Goal: Transaction & Acquisition: Obtain resource

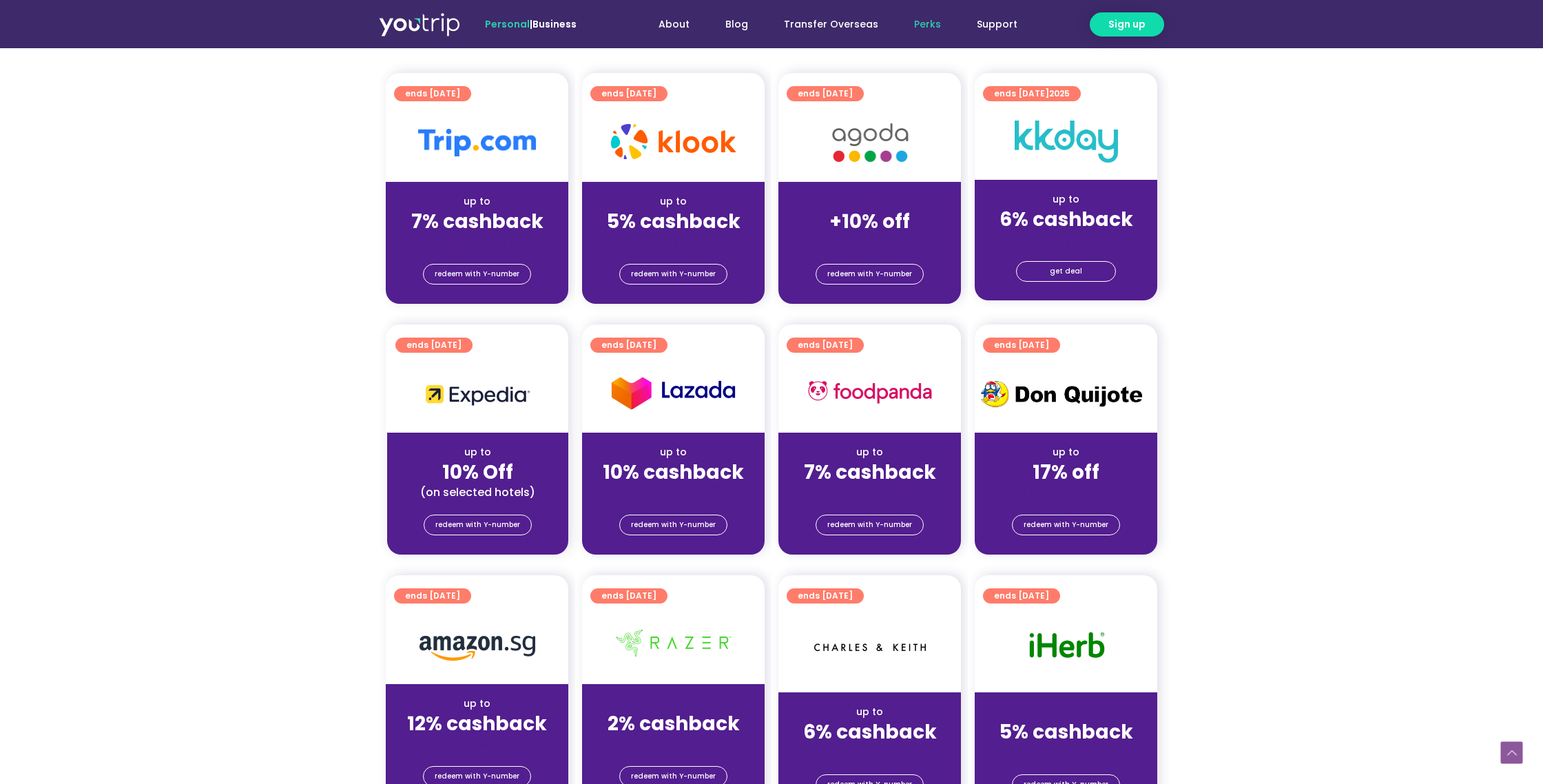
scroll to position [314, 0]
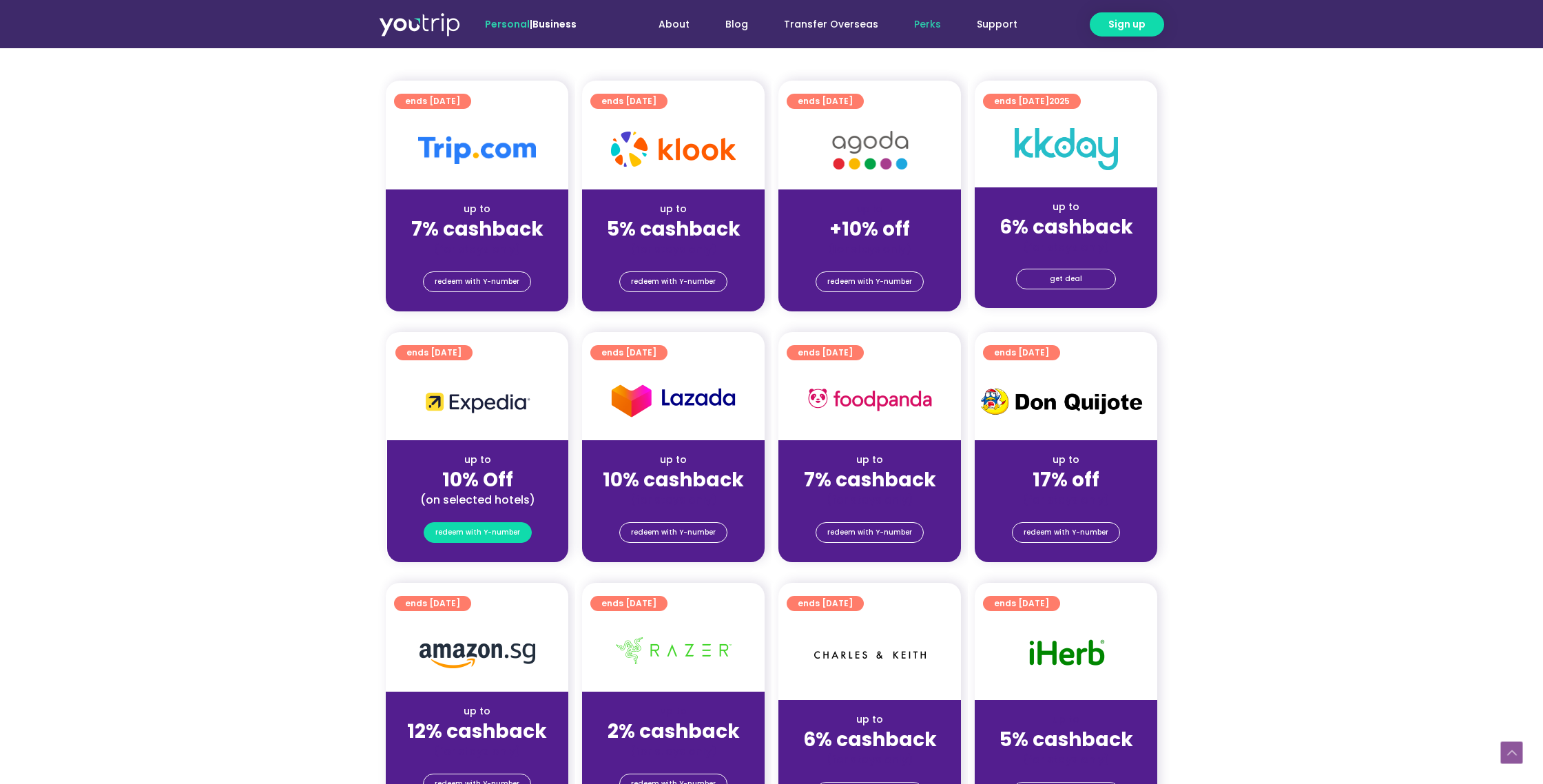
click at [482, 534] on span "redeem with Y-number" at bounding box center [477, 533] width 84 height 19
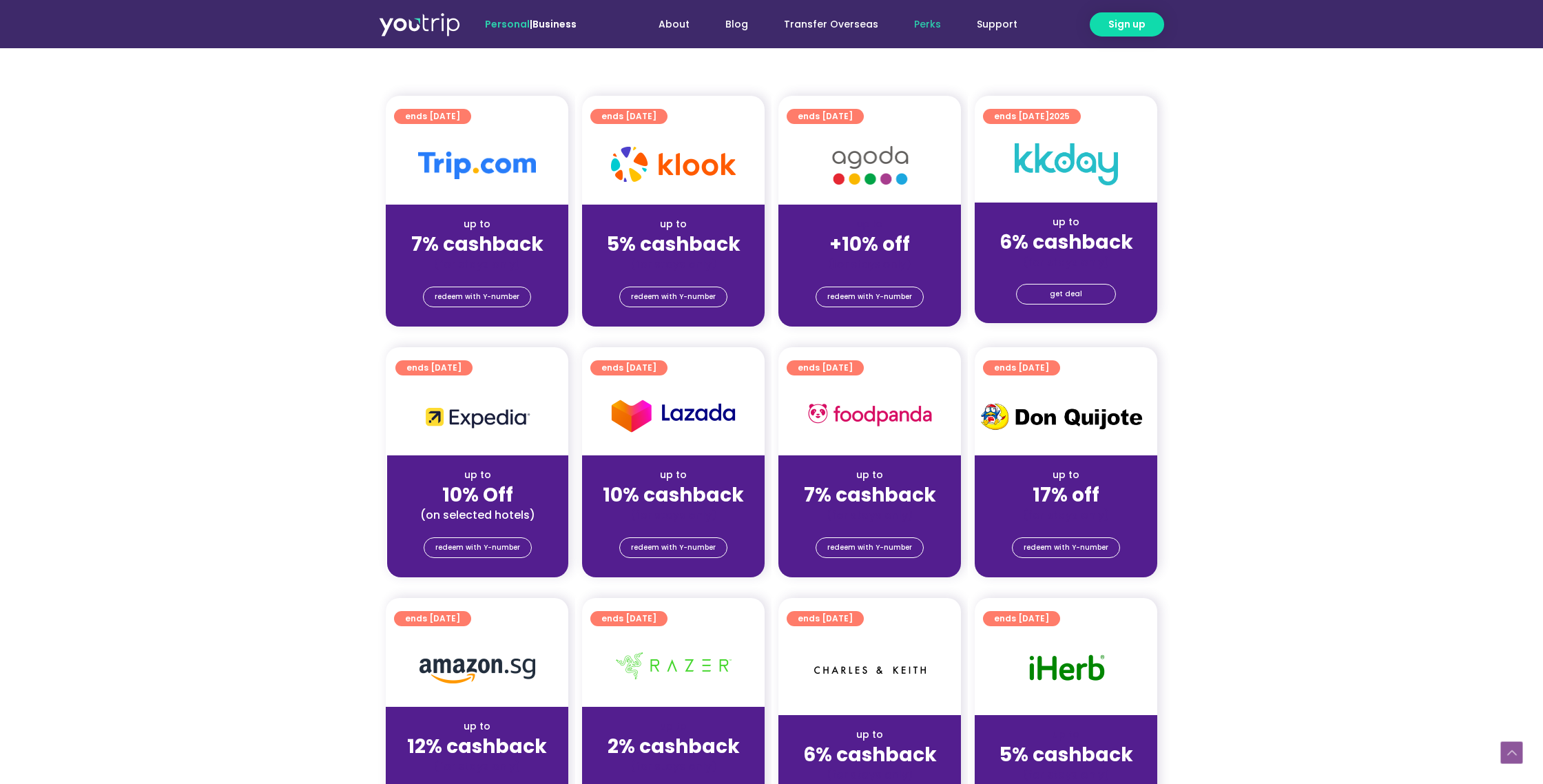
scroll to position [313, 0]
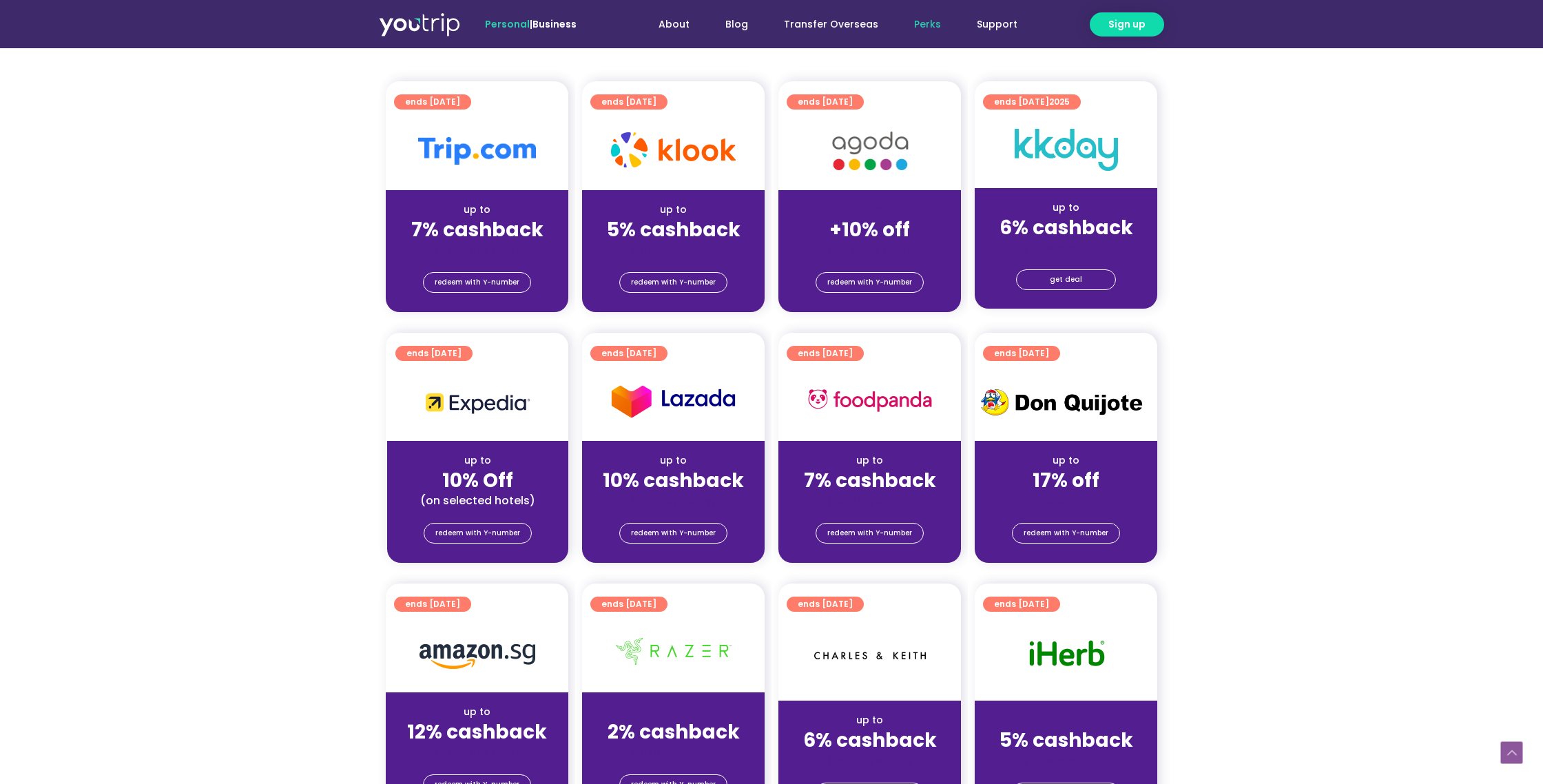
click at [528, 455] on div "up to" at bounding box center [477, 461] width 159 height 14
click at [504, 526] on div "redeem with Y-number" at bounding box center [477, 532] width 181 height 22
click at [505, 534] on span "redeem with Y-number" at bounding box center [477, 533] width 84 height 19
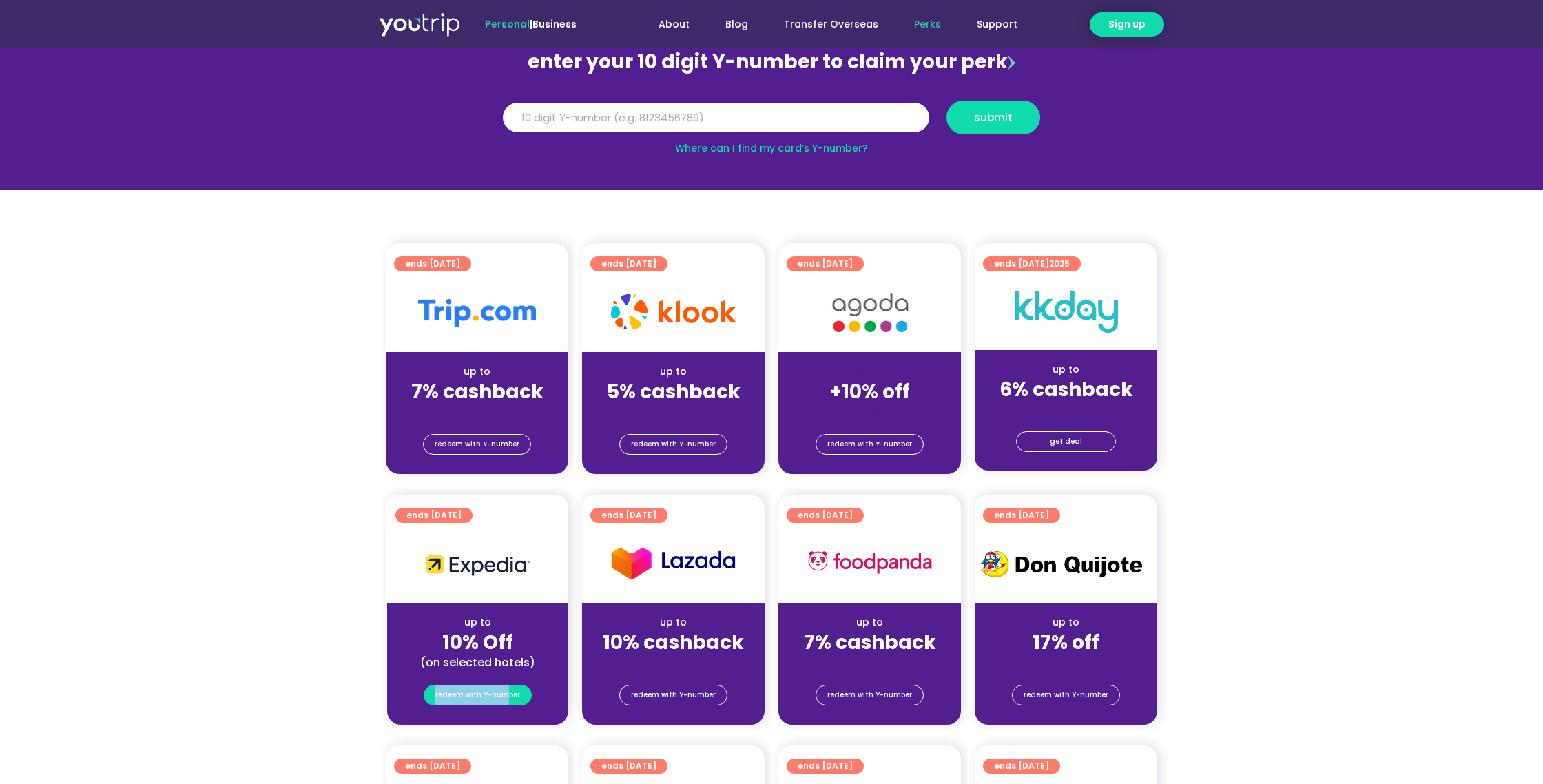
scroll to position [151, 0]
click at [666, 112] on input "Y Number" at bounding box center [716, 118] width 426 height 30
click at [947, 100] on button "submit" at bounding box center [993, 117] width 94 height 33
type input "8137977251"
click at [947, 100] on button "submit" at bounding box center [993, 117] width 94 height 33
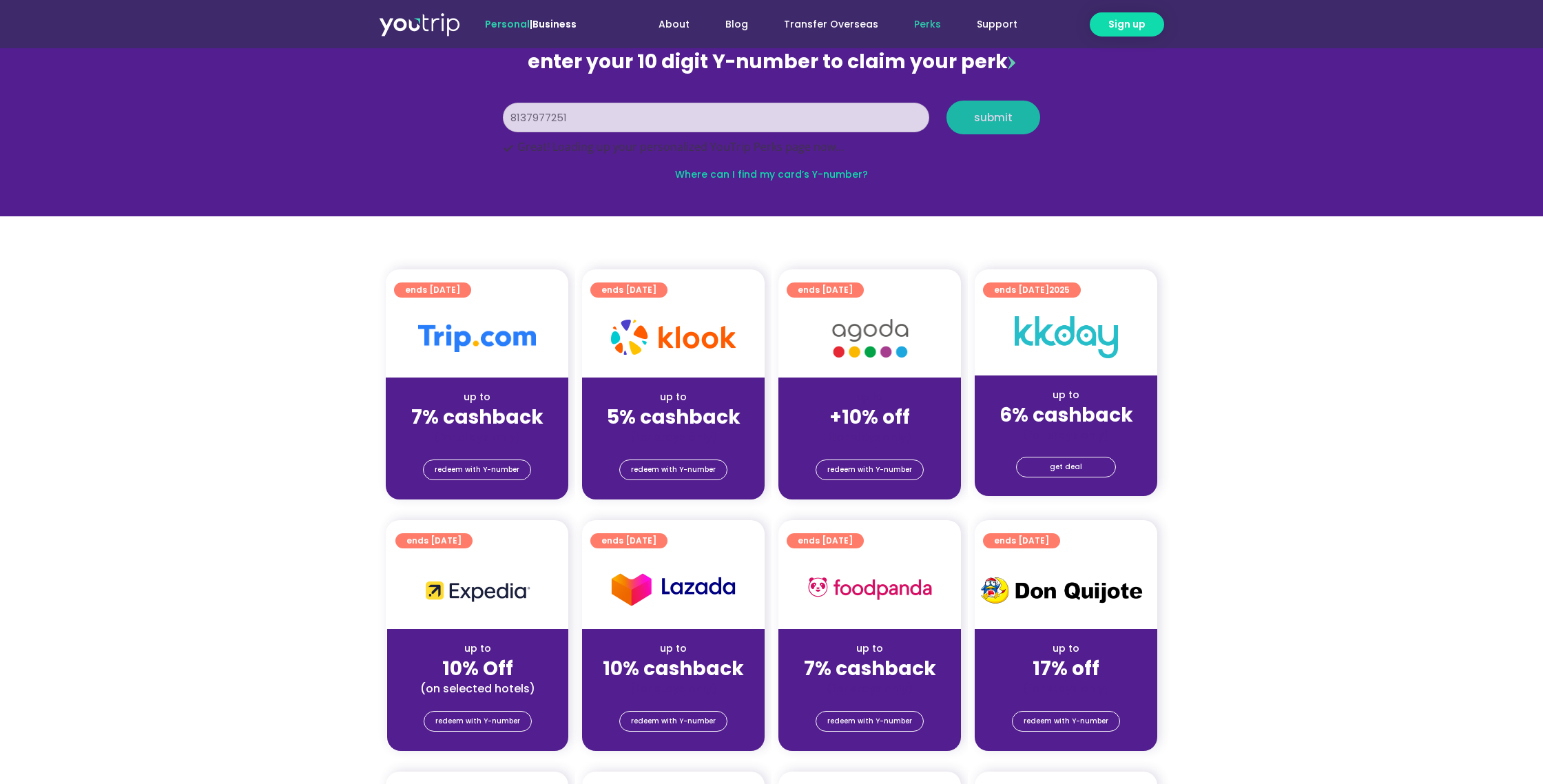
scroll to position [152, 0]
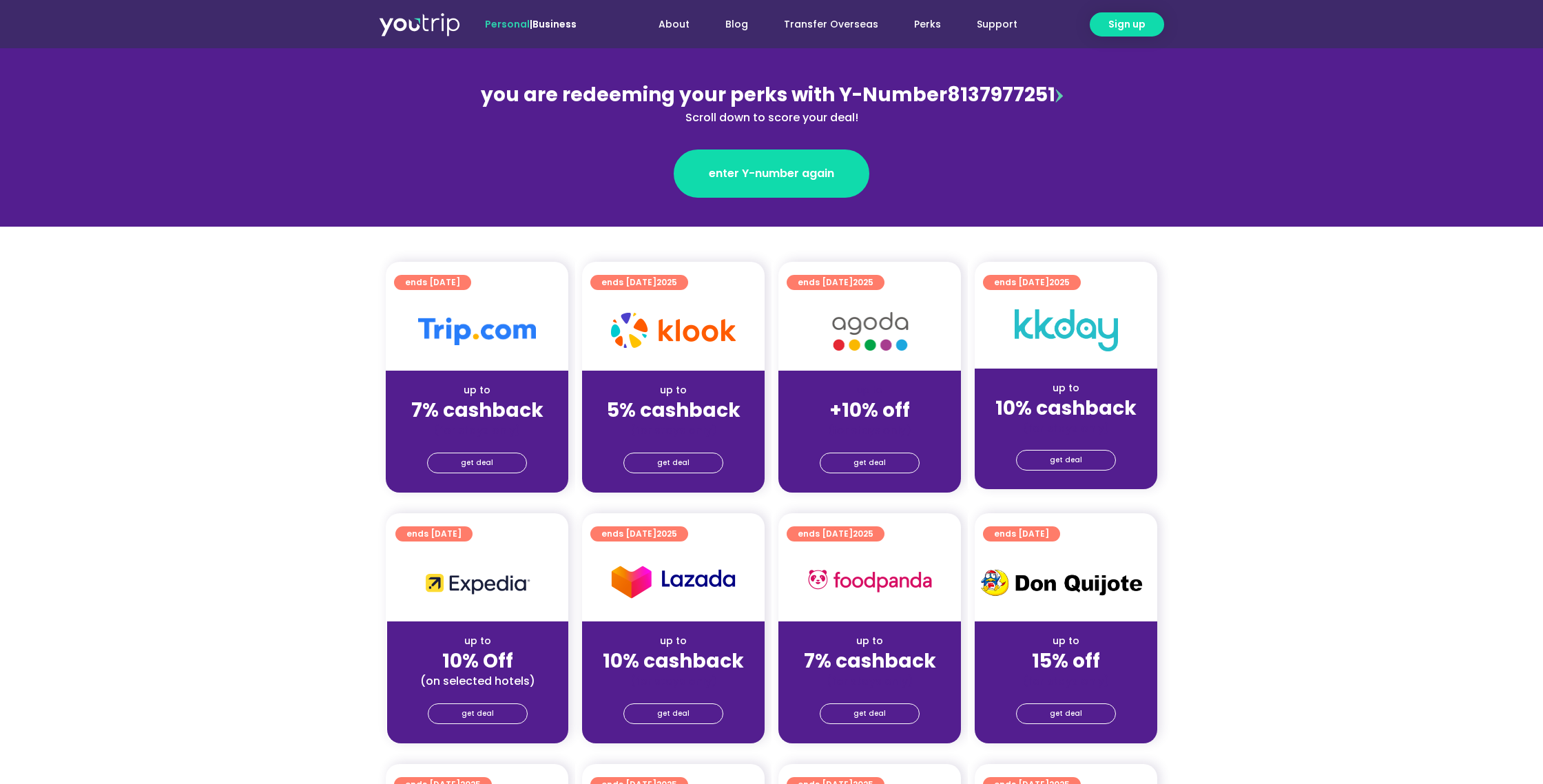
scroll to position [162, 0]
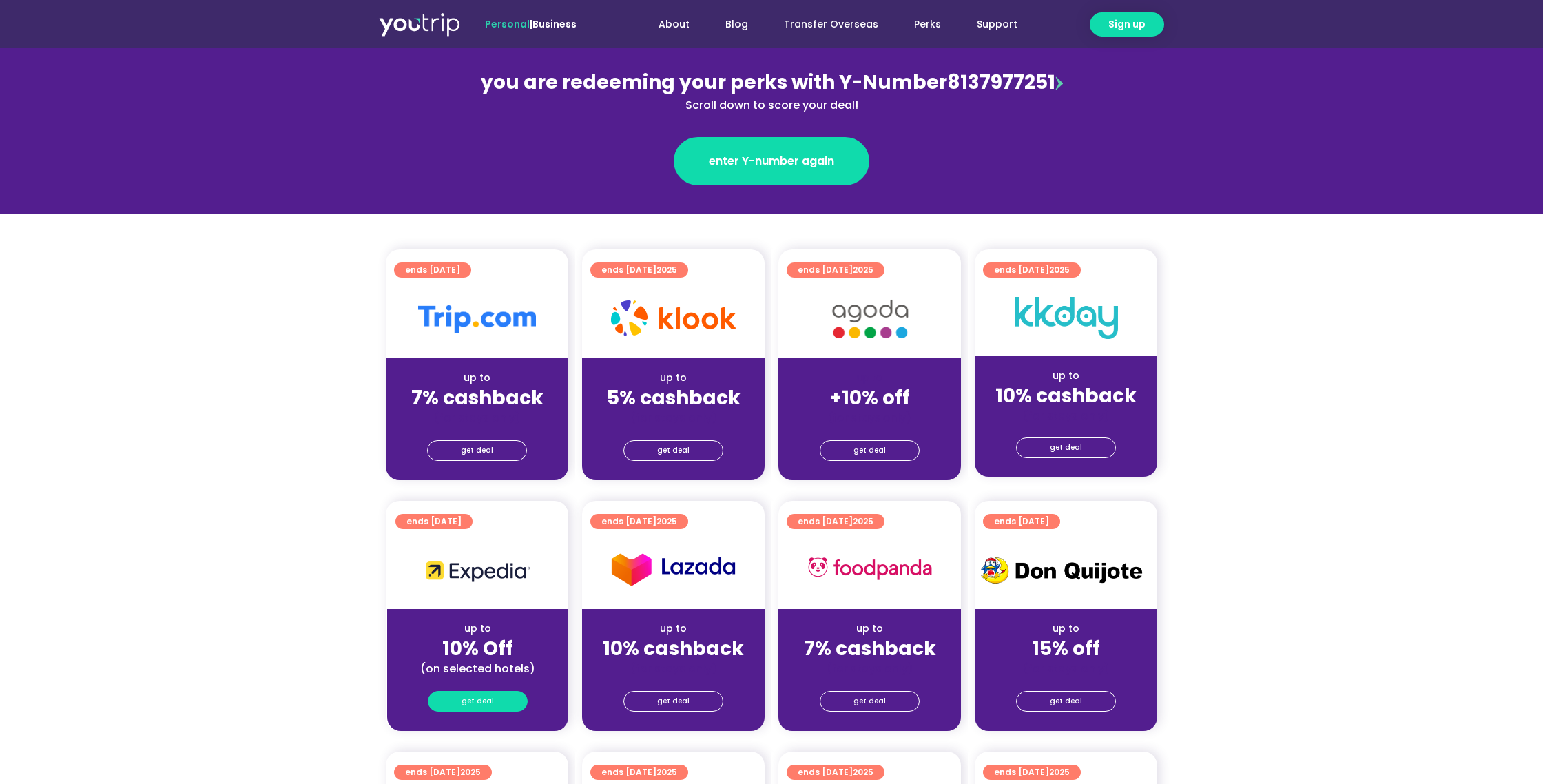
click at [479, 705] on span "get deal" at bounding box center [477, 701] width 33 height 19
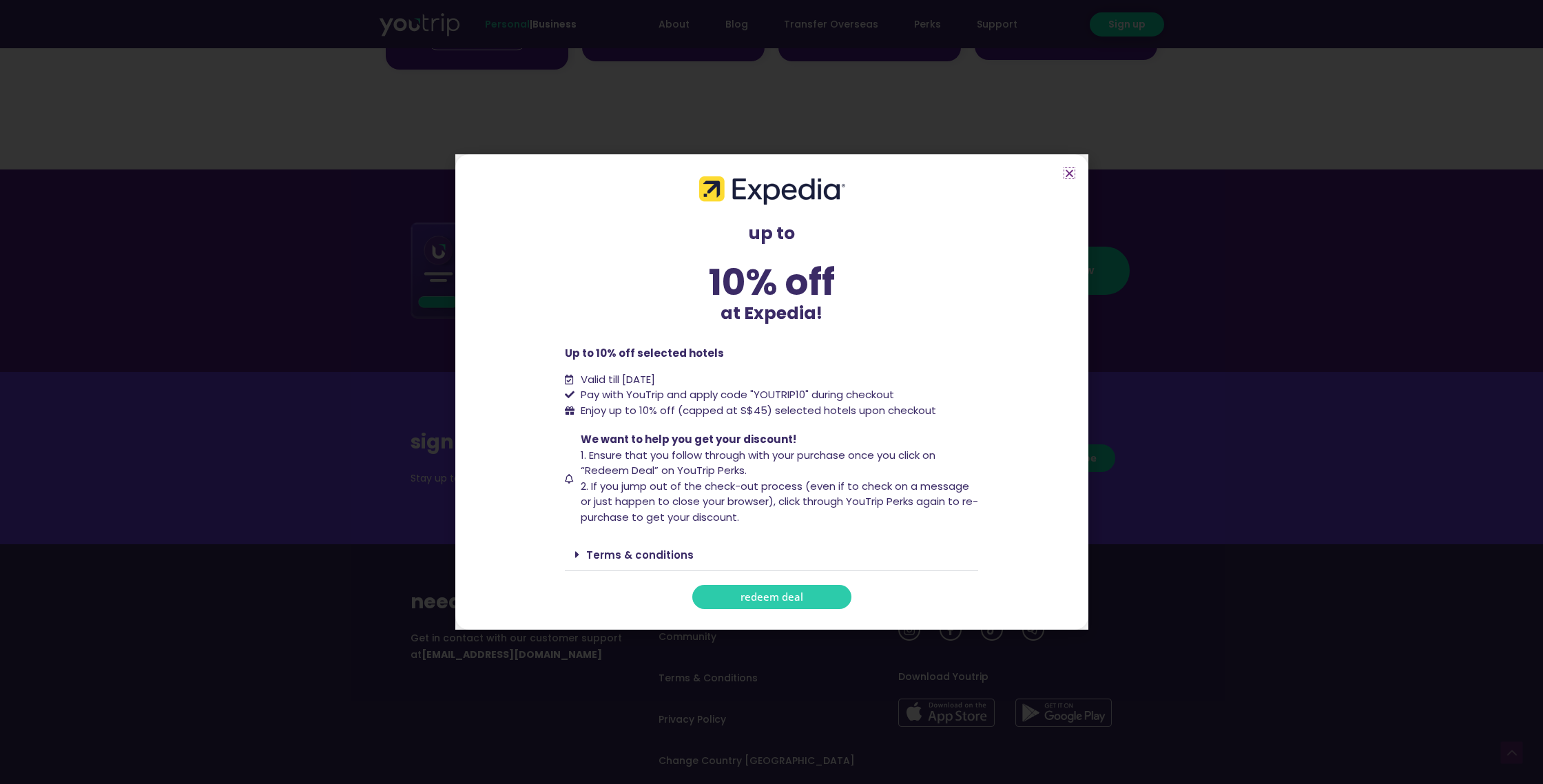
scroll to position [1455, 0]
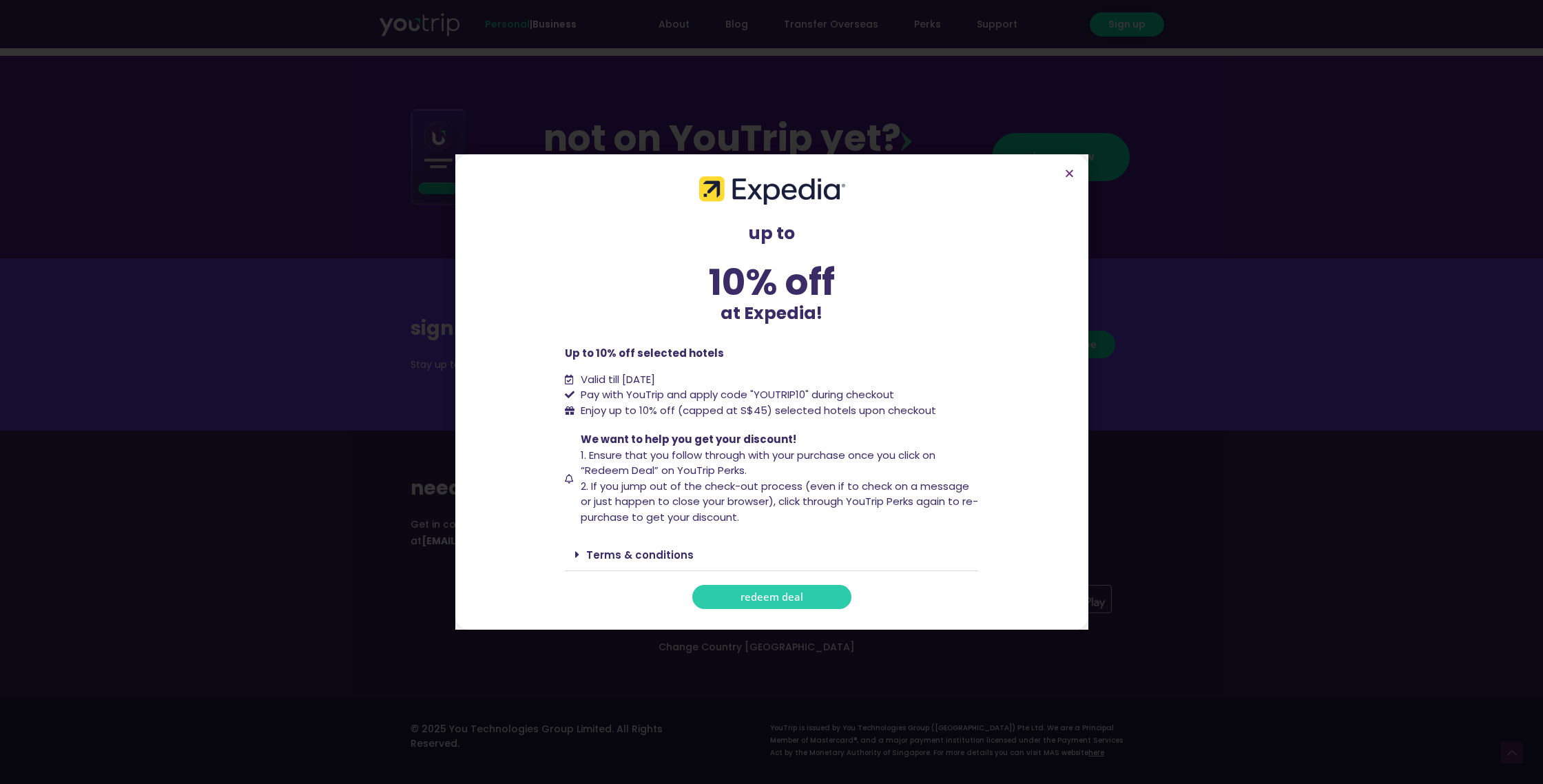
click at [680, 551] on link "Terms & conditions" at bounding box center [640, 555] width 107 height 14
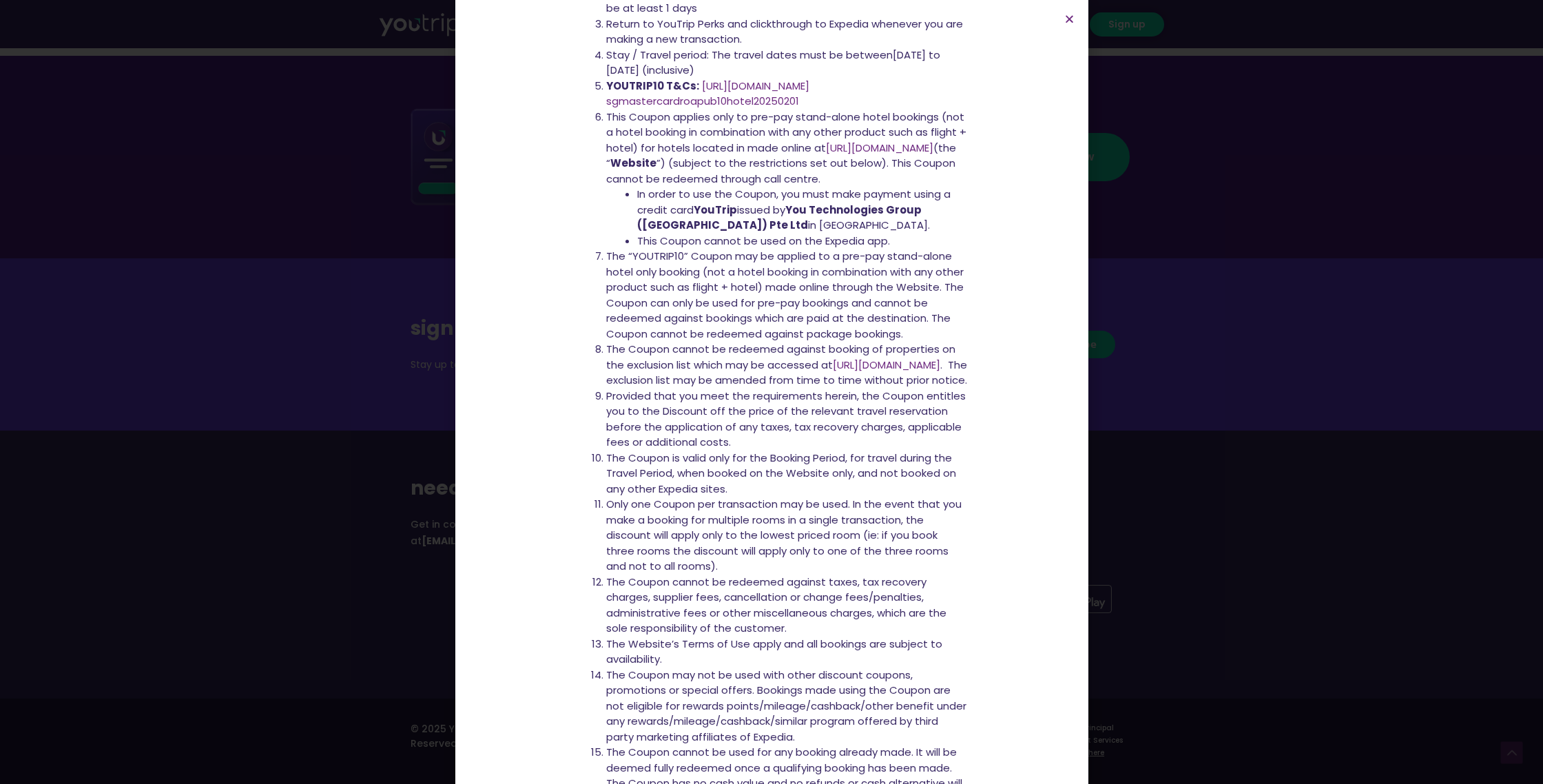
scroll to position [461, 0]
drag, startPoint x: 1106, startPoint y: 405, endPoint x: 1140, endPoint y: 396, distance: 35.2
click at [1110, 403] on div "up to 10% off at Expedia! up to 10% off at Expedia! Up to 10% off selected hote…" at bounding box center [771, 392] width 1543 height 784
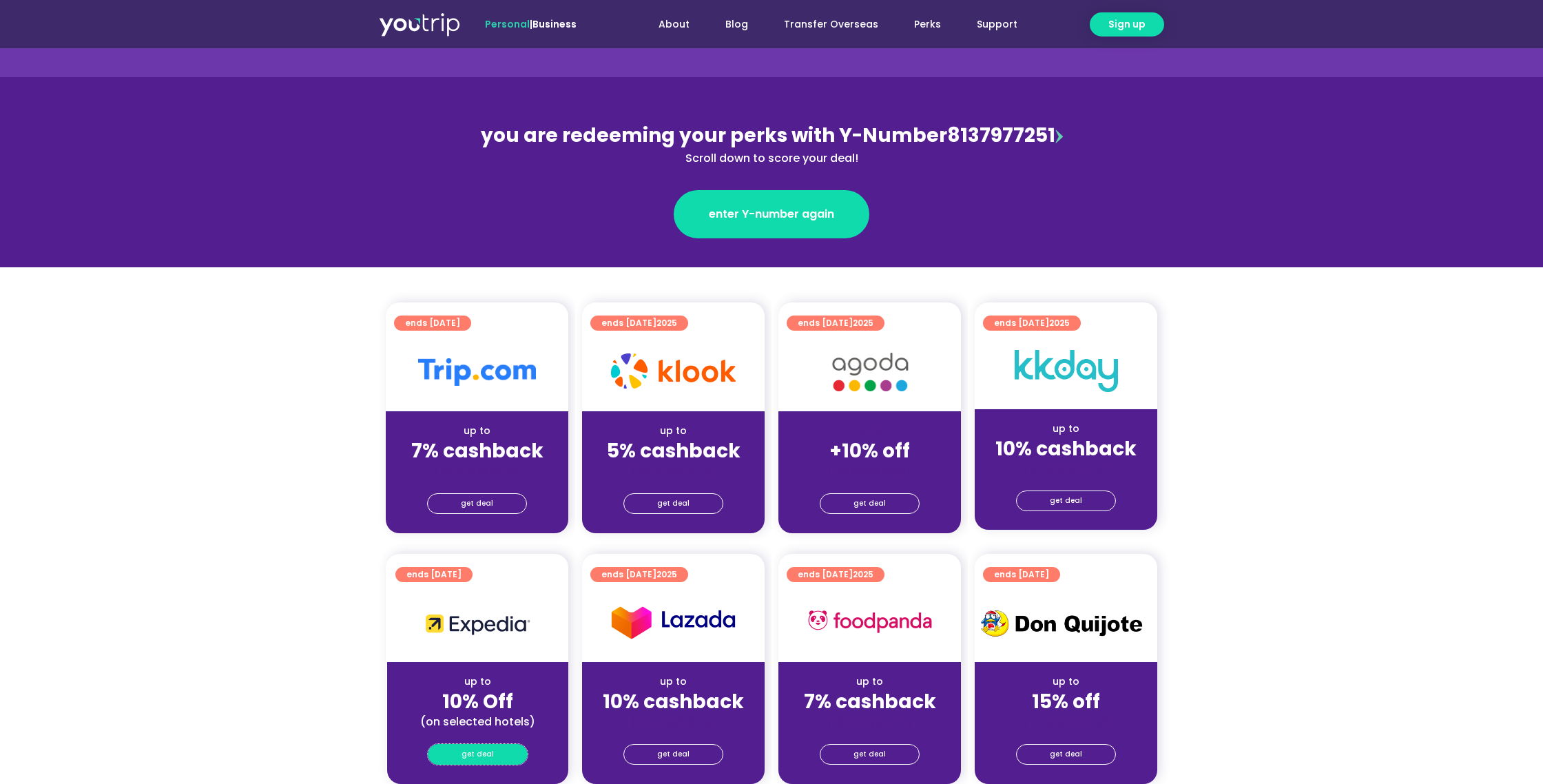
scroll to position [91, 0]
